Goal: Information Seeking & Learning: Learn about a topic

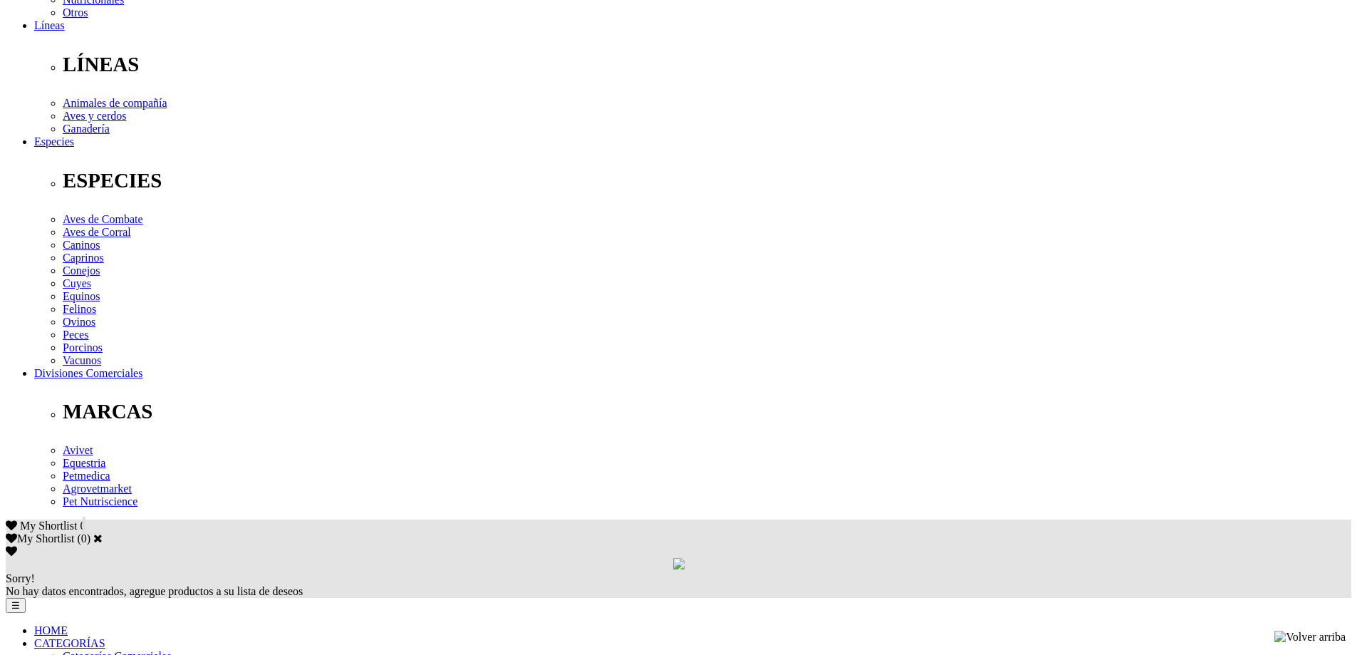
scroll to position [570, 0]
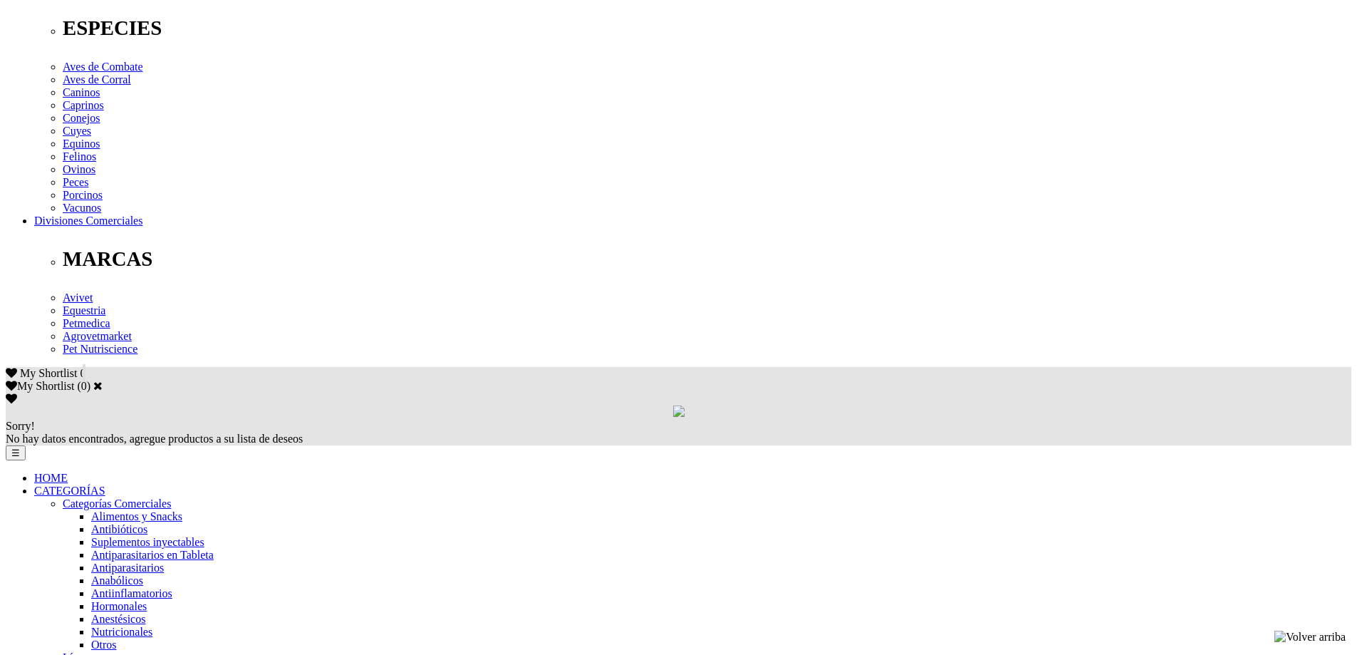
drag, startPoint x: 517, startPoint y: 182, endPoint x: 633, endPoint y: 185, distance: 116.9
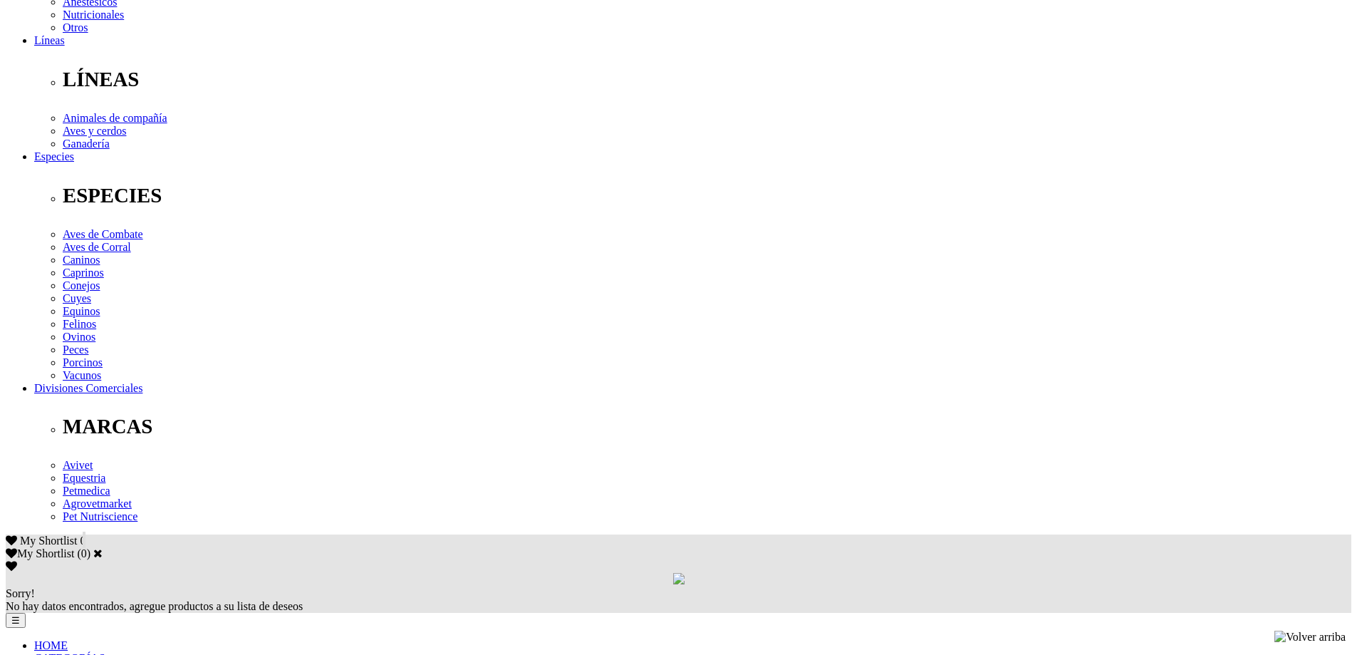
scroll to position [427, 0]
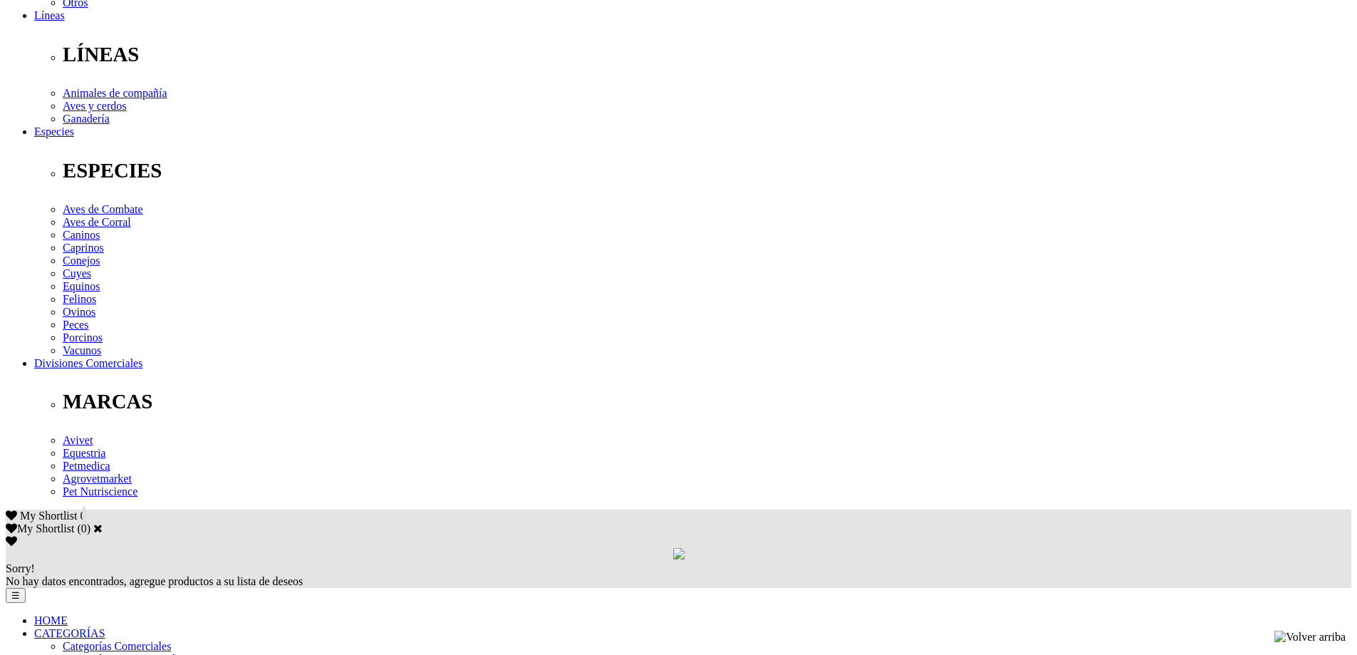
copy div "0.5 - 0.75 g/L de agua"
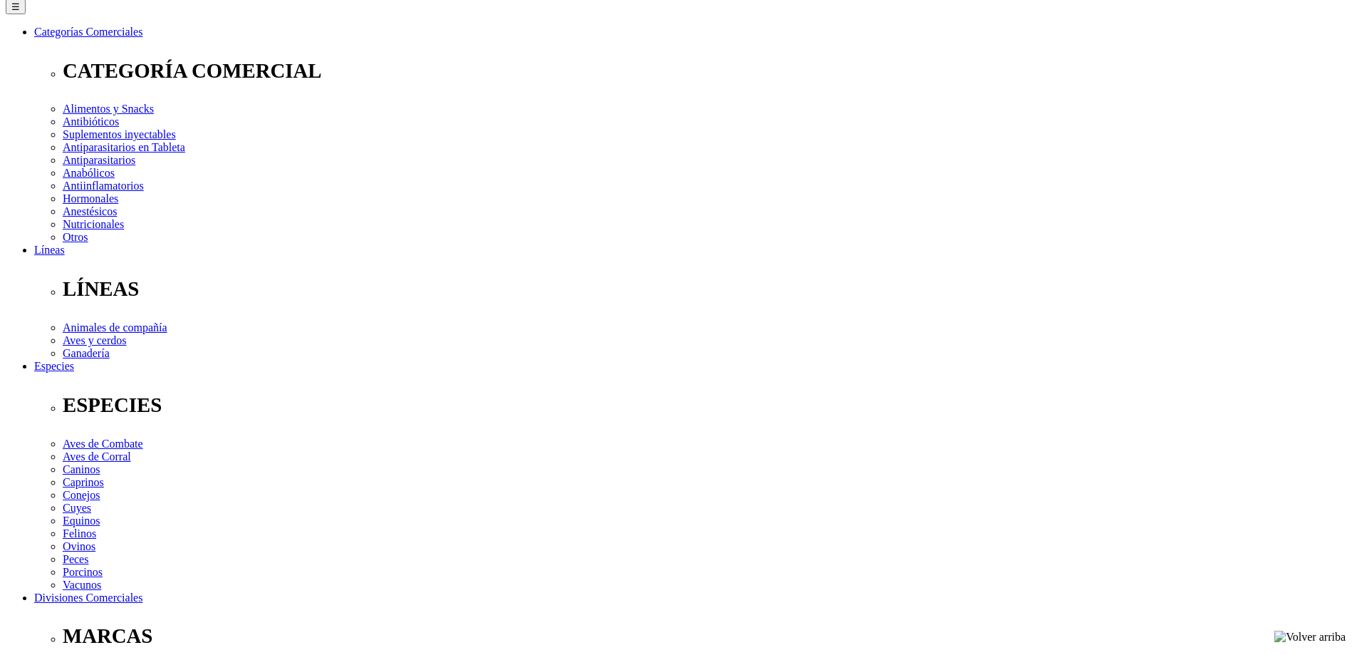
scroll to position [142, 0]
